Goal: Check status: Check status

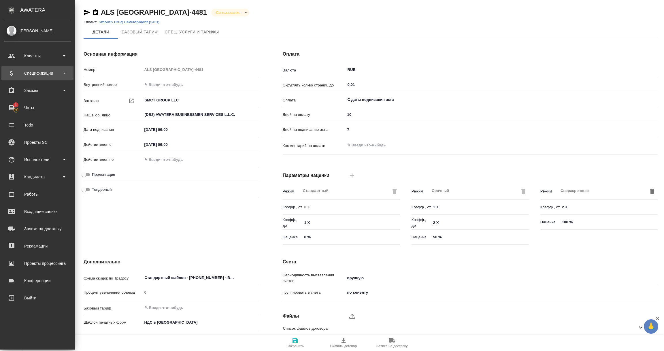
click at [34, 73] on div "Спецификации" at bounding box center [37, 73] width 66 height 9
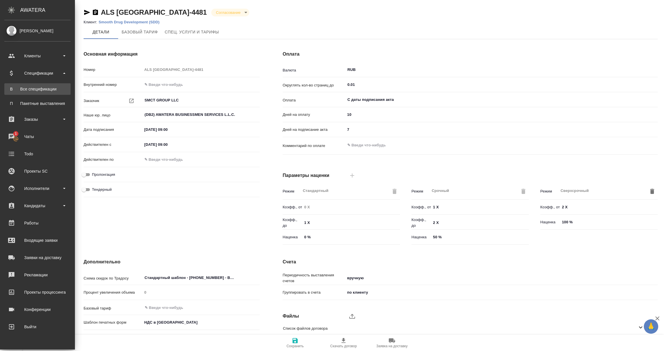
click at [31, 87] on div "Все спецификации" at bounding box center [37, 89] width 61 height 6
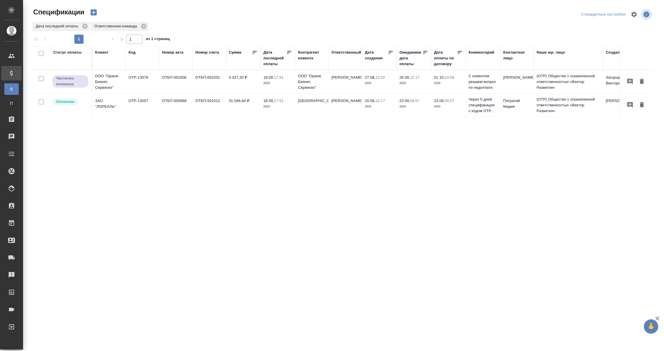
click at [271, 61] on div "Дата последней оплаты" at bounding box center [274, 58] width 23 height 17
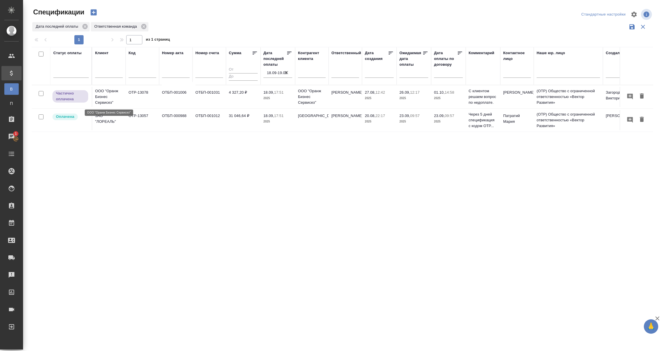
click at [103, 96] on p "ООО "Оранж Бизнес Сервисез"" at bounding box center [109, 96] width 28 height 17
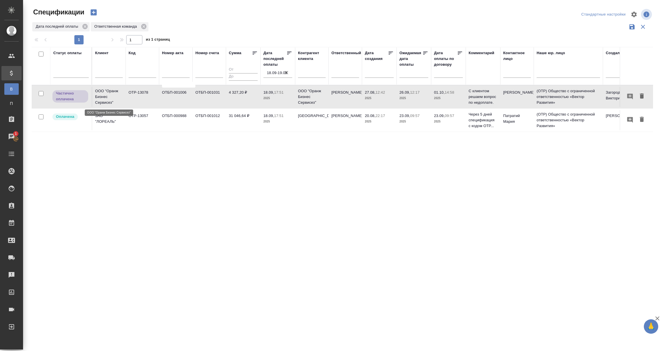
click at [103, 96] on p "ООО "Оранж Бизнес Сервисез"" at bounding box center [109, 96] width 28 height 17
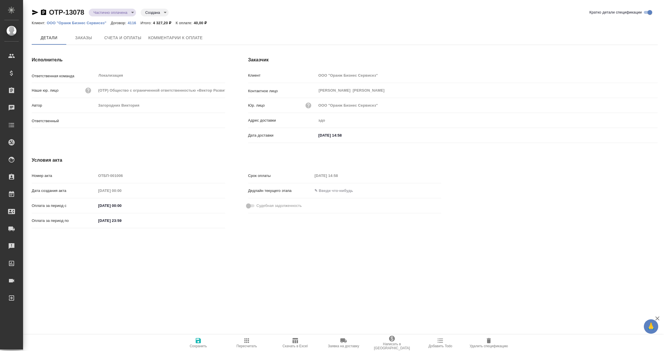
type input "Валяева Анна"
click at [42, 12] on icon "button" at bounding box center [43, 12] width 5 height 6
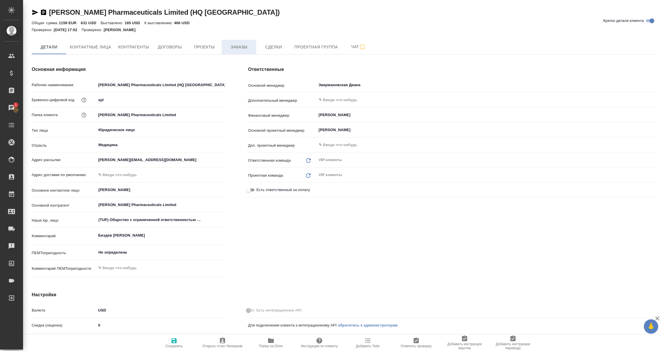
click at [239, 48] on span "Заказы" at bounding box center [239, 47] width 28 height 7
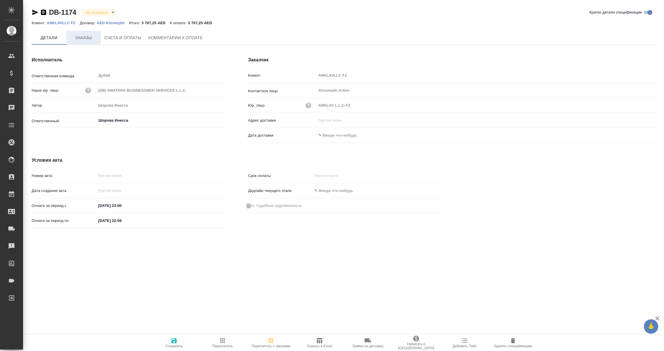
click at [85, 38] on span "Заказы" at bounding box center [84, 37] width 28 height 7
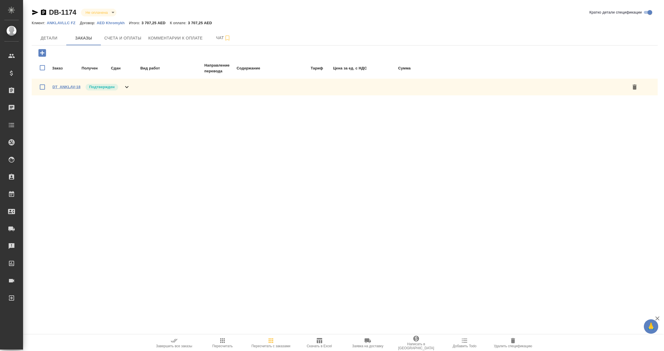
click at [65, 87] on link "DT_ANKLAV-18" at bounding box center [66, 87] width 28 height 4
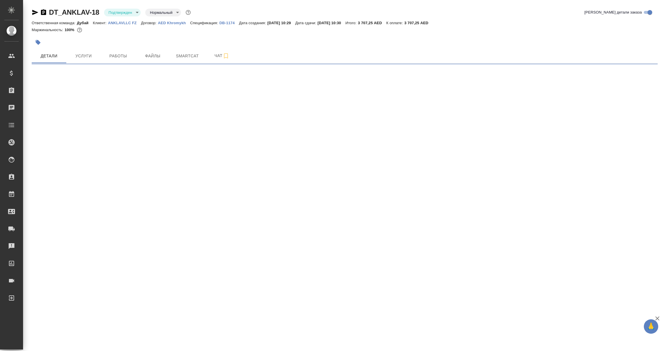
select select "RU"
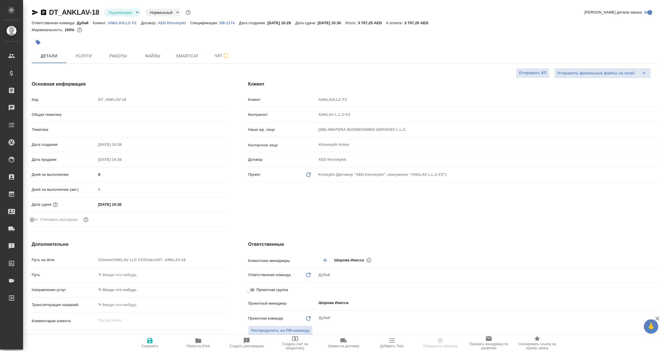
type textarea "x"
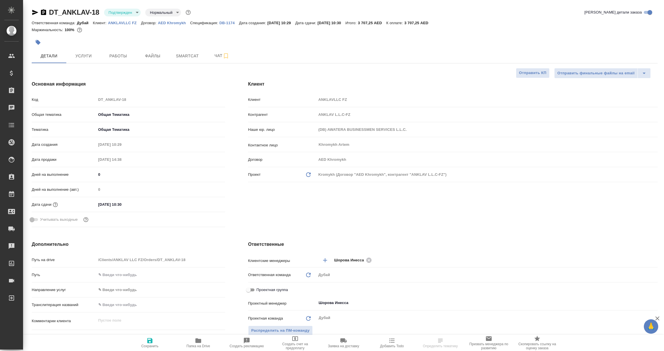
type textarea "x"
click at [86, 53] on span "Услуги" at bounding box center [84, 55] width 28 height 7
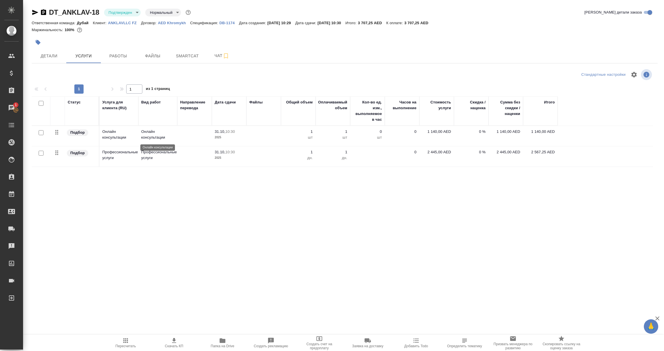
click at [158, 137] on p "Онлайн консультации" at bounding box center [157, 135] width 33 height 12
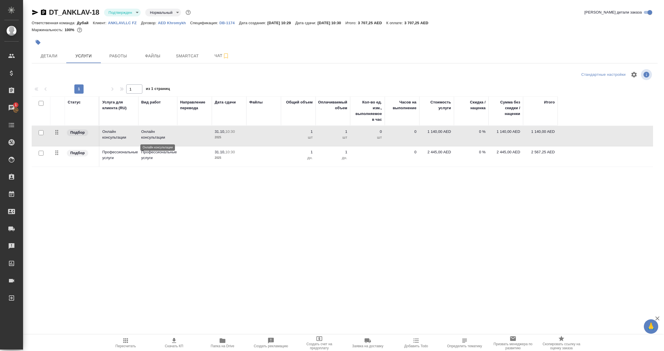
click at [158, 137] on p "Онлайн консультации" at bounding box center [157, 135] width 33 height 12
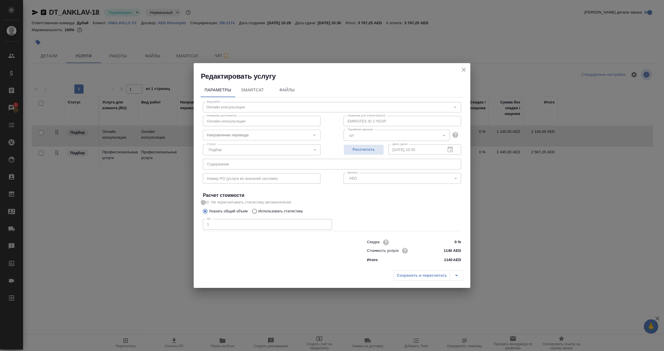
click at [464, 68] on icon "close" at bounding box center [463, 69] width 7 height 7
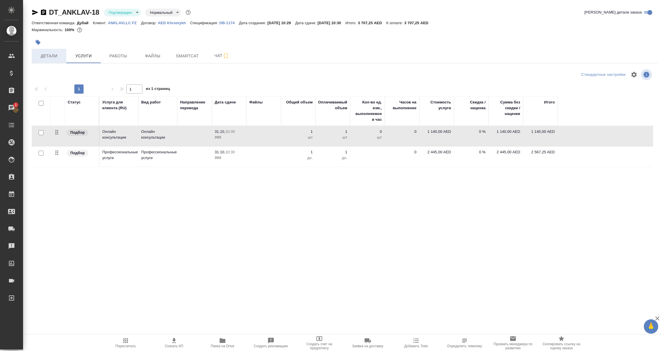
click at [51, 60] on button "Детали" at bounding box center [49, 56] width 35 height 14
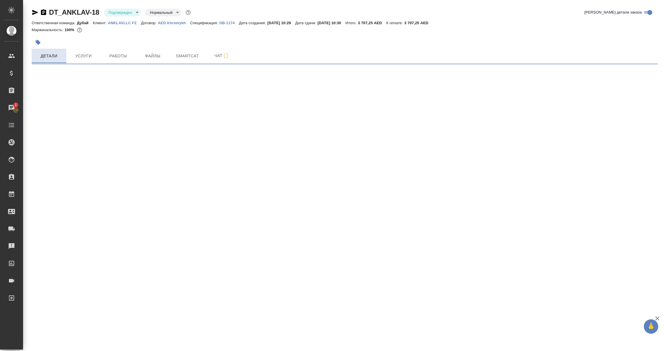
select select "RU"
